Goal: Task Accomplishment & Management: Manage account settings

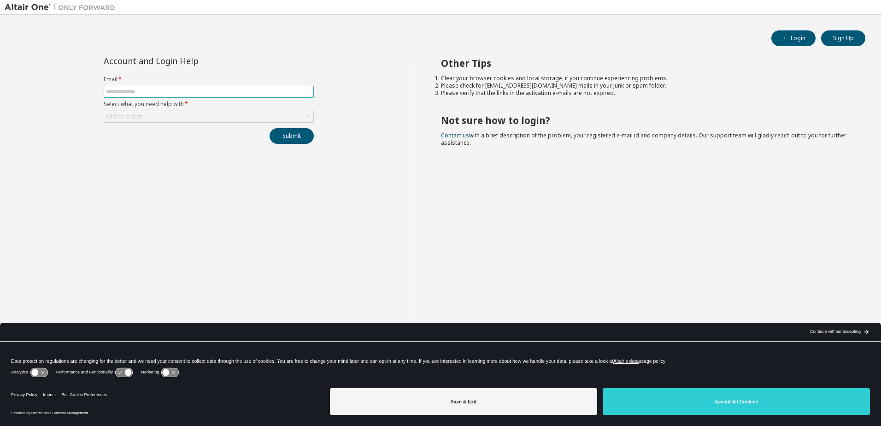
click at [148, 87] on span at bounding box center [209, 92] width 210 height 12
click at [150, 93] on input "text" at bounding box center [209, 91] width 206 height 7
type input "**********"
click at [235, 118] on div "Click to select" at bounding box center [208, 116] width 209 height 11
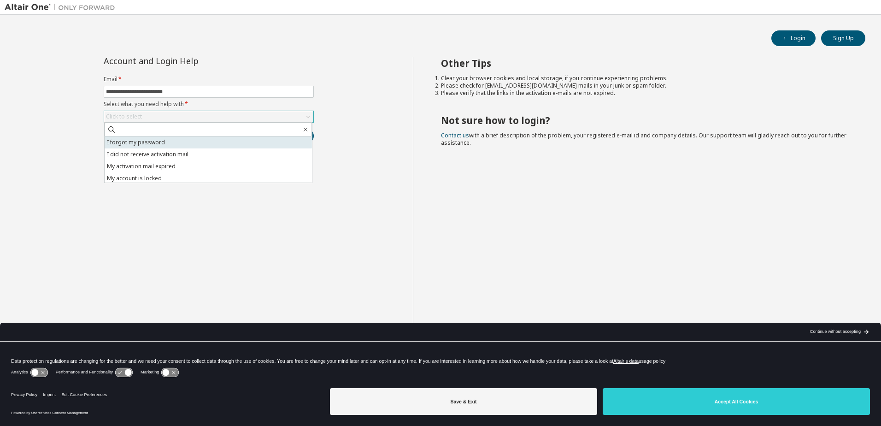
click at [142, 145] on li "I forgot my password" at bounding box center [208, 142] width 207 height 12
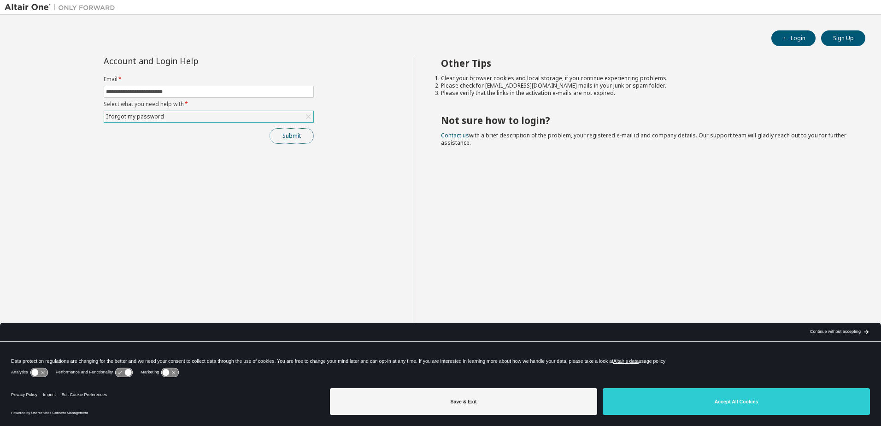
click at [285, 135] on button "Submit" at bounding box center [292, 136] width 44 height 16
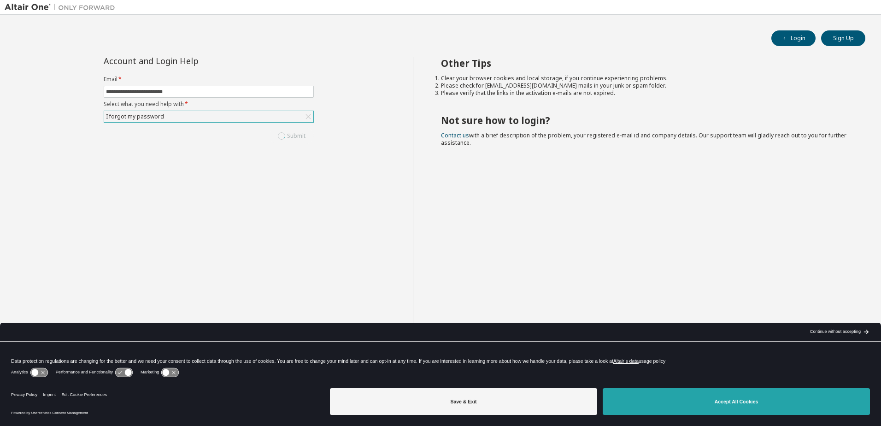
click at [695, 405] on button "Accept All Cookies" at bounding box center [736, 401] width 267 height 27
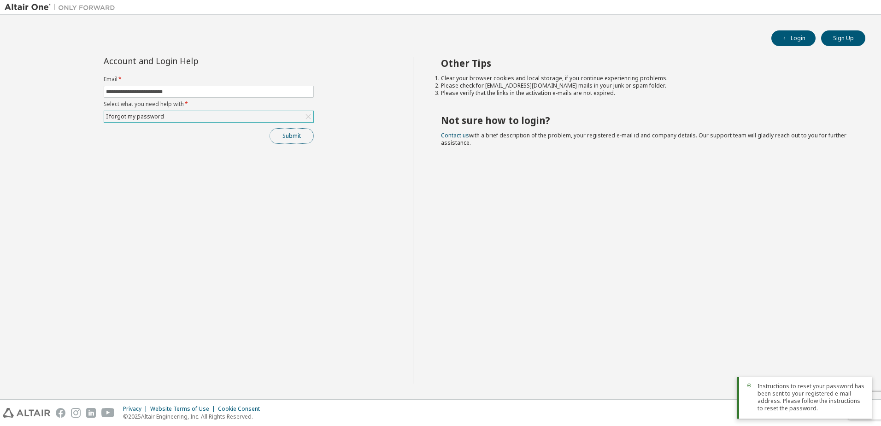
click at [294, 140] on button "Submit" at bounding box center [292, 136] width 44 height 16
click at [808, 401] on link "Altair support" at bounding box center [814, 401] width 37 height 8
click at [558, 316] on div "Other Tips Clear your browser cookies and local storage, if you continue experi…" at bounding box center [645, 220] width 464 height 326
drag, startPoint x: 477, startPoint y: 229, endPoint x: 450, endPoint y: 212, distance: 32.1
click at [478, 229] on div "Other Tips Clear your browser cookies and local storage, if you continue experi…" at bounding box center [645, 220] width 464 height 326
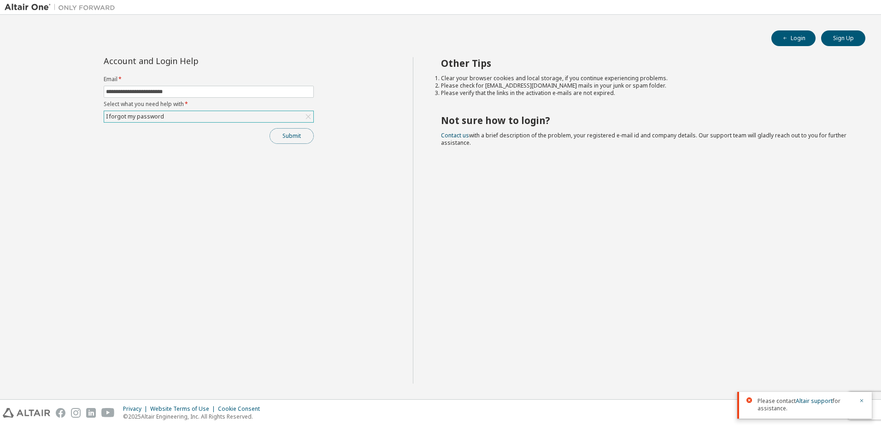
click at [286, 139] on button "Submit" at bounding box center [292, 136] width 44 height 16
click at [795, 36] on button "Login" at bounding box center [794, 38] width 44 height 16
